Goal: Information Seeking & Learning: Check status

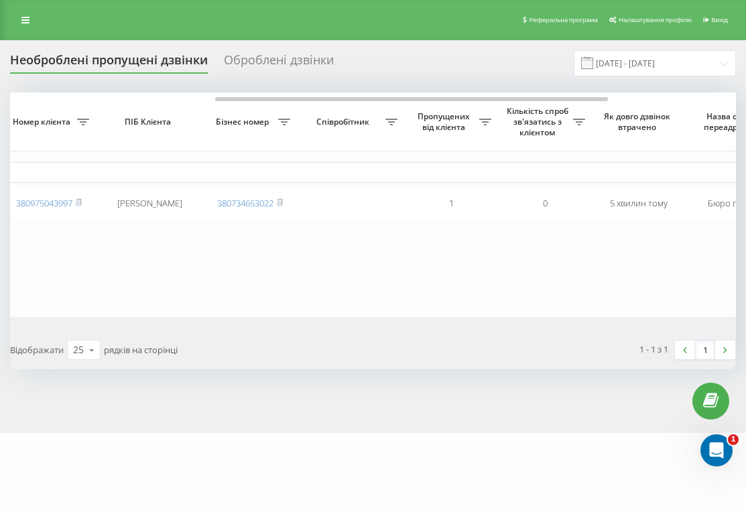
scroll to position [0, 377]
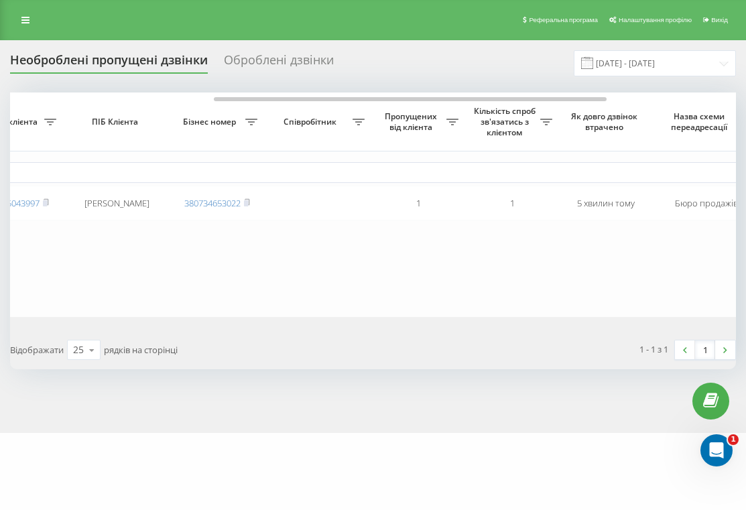
scroll to position [0, 278]
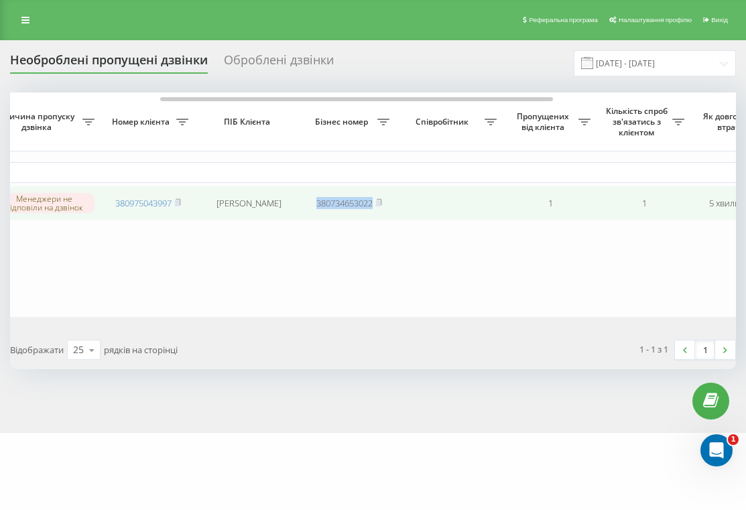
drag, startPoint x: 304, startPoint y: 203, endPoint x: 374, endPoint y: 206, distance: 70.5
click at [374, 206] on td "380734653022" at bounding box center [349, 204] width 94 height 36
copy link "380734653022"
drag, startPoint x: 103, startPoint y: 201, endPoint x: 173, endPoint y: 203, distance: 70.4
click at [173, 204] on td "380975043997" at bounding box center [148, 204] width 94 height 36
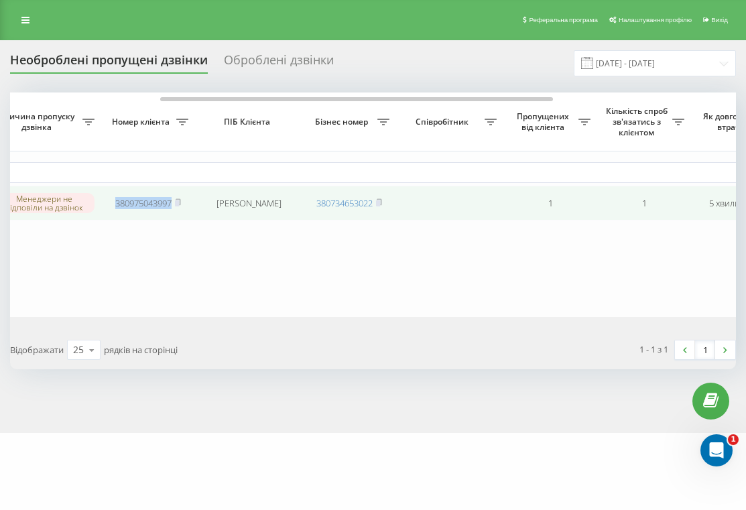
copy link "380975043997"
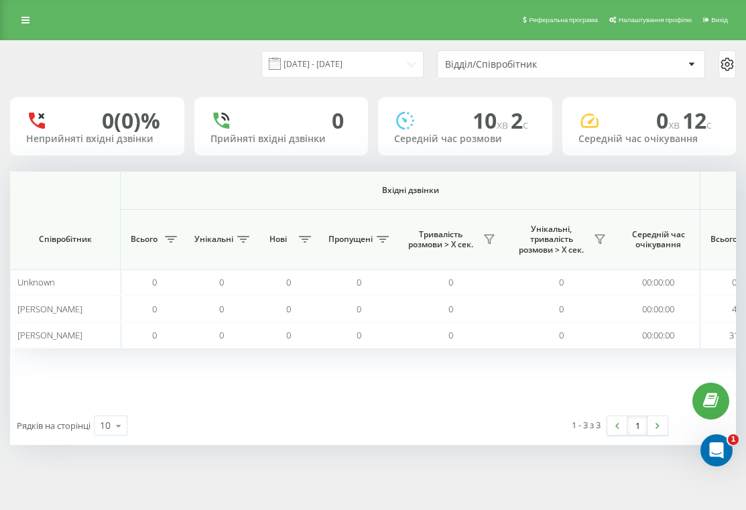
scroll to position [0, 1065]
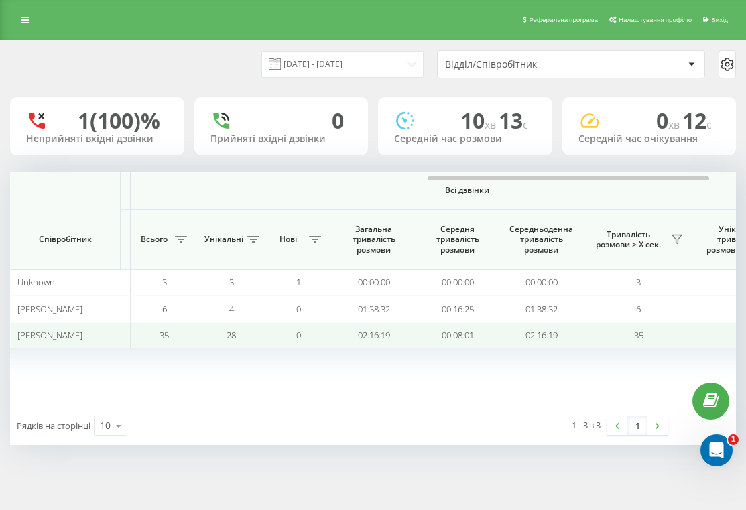
scroll to position [0, 1059]
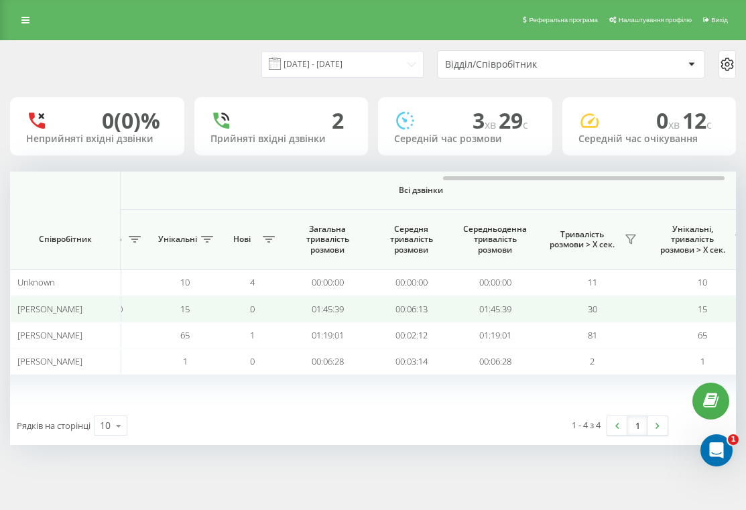
scroll to position [0, 1138]
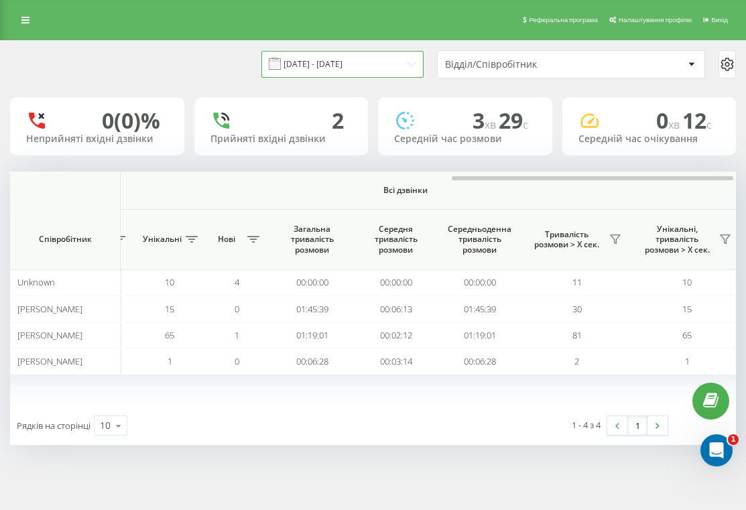
click at [373, 66] on input "[DATE] - [DATE]" at bounding box center [342, 64] width 162 height 26
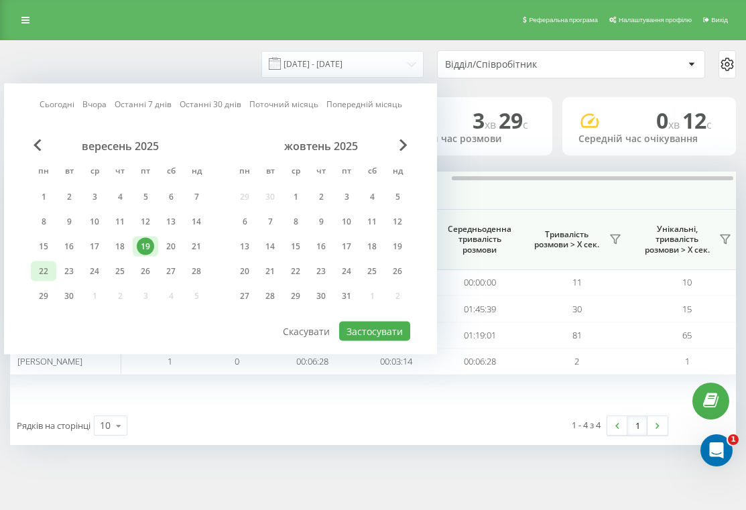
click at [46, 270] on div "22" at bounding box center [43, 271] width 17 height 17
click at [366, 331] on button "Застосувати" at bounding box center [374, 331] width 71 height 19
type input "[DATE] - [DATE]"
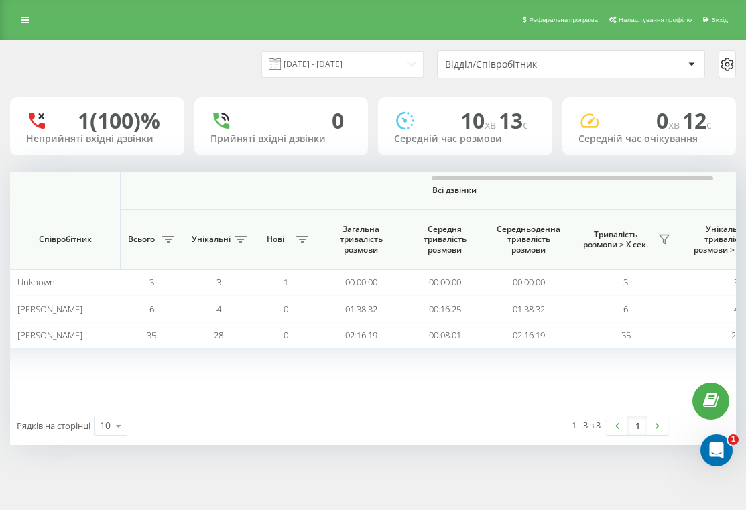
scroll to position [0, 1088]
click at [662, 235] on icon at bounding box center [664, 239] width 9 height 9
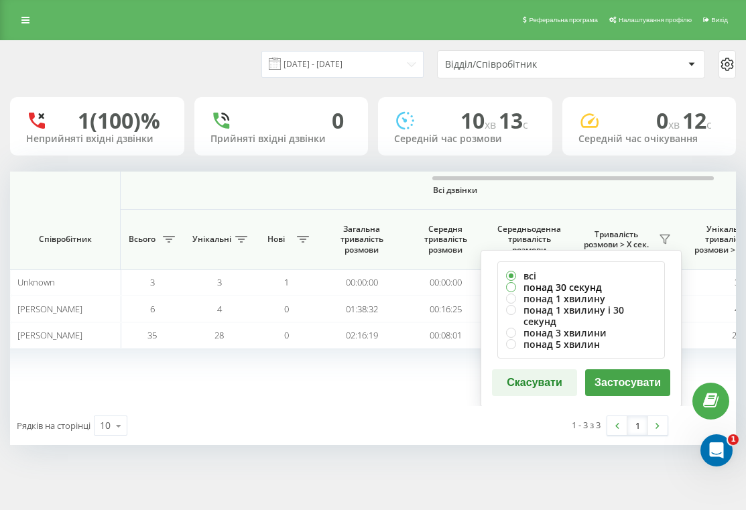
click at [589, 286] on label "понад 30 секунд" at bounding box center [581, 287] width 150 height 11
radio input "true"
click at [615, 372] on button "Застосувати" at bounding box center [627, 382] width 85 height 27
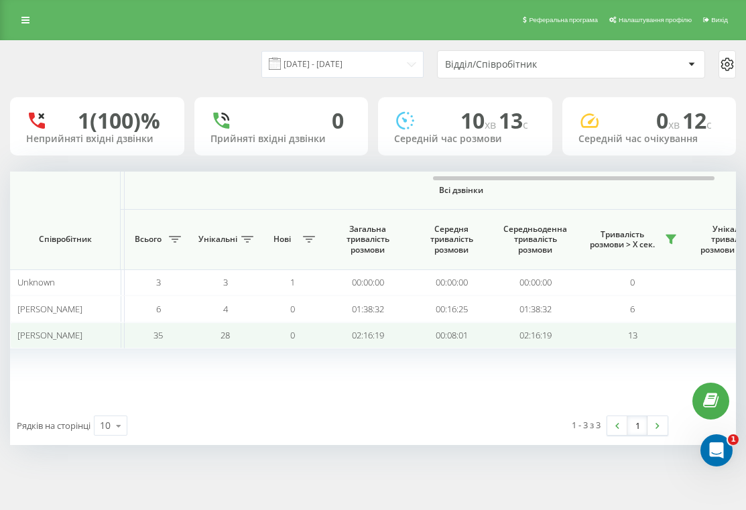
scroll to position [0, 1084]
